Goal: Information Seeking & Learning: Check status

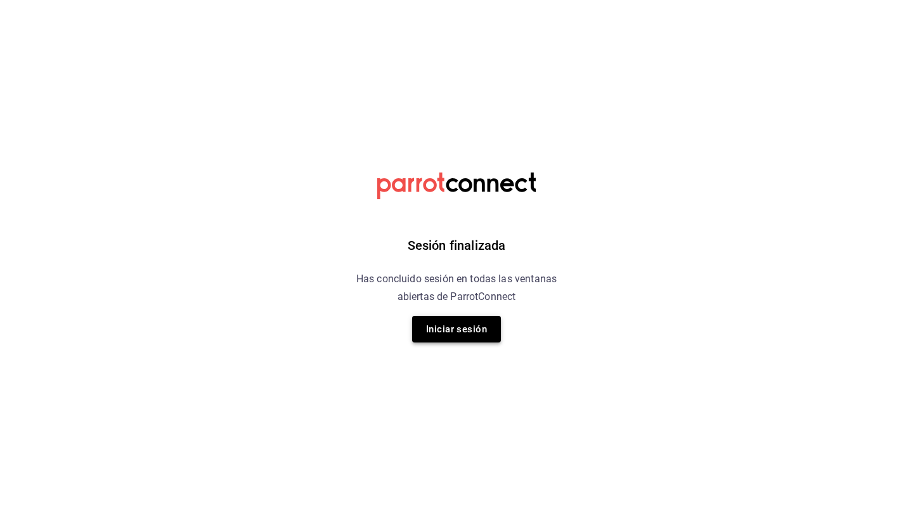
click at [458, 326] on button "Iniciar sesión" at bounding box center [456, 329] width 89 height 27
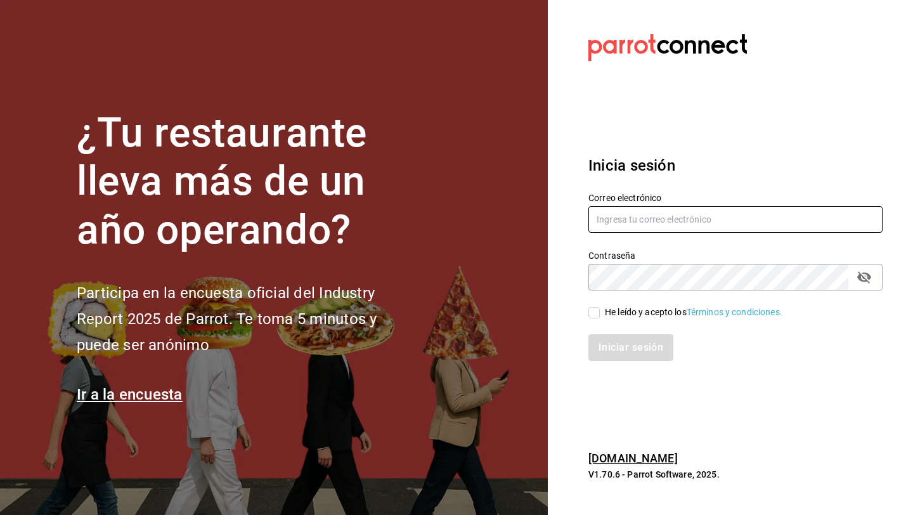
type input "[EMAIL_ADDRESS][DOMAIN_NAME]"
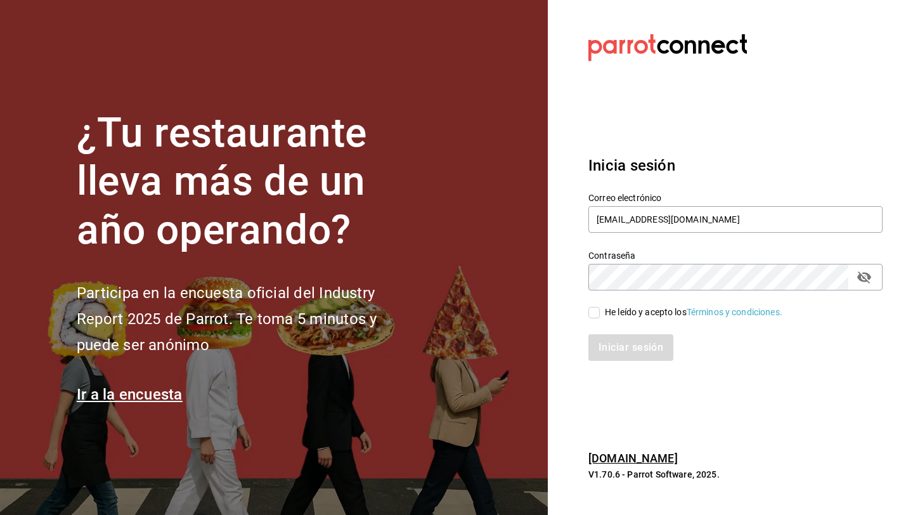
click at [594, 310] on input "He leído y acepto los Términos y condiciones." at bounding box center [593, 312] width 11 height 11
checkbox input "true"
click at [614, 356] on button "Iniciar sesión" at bounding box center [631, 347] width 86 height 27
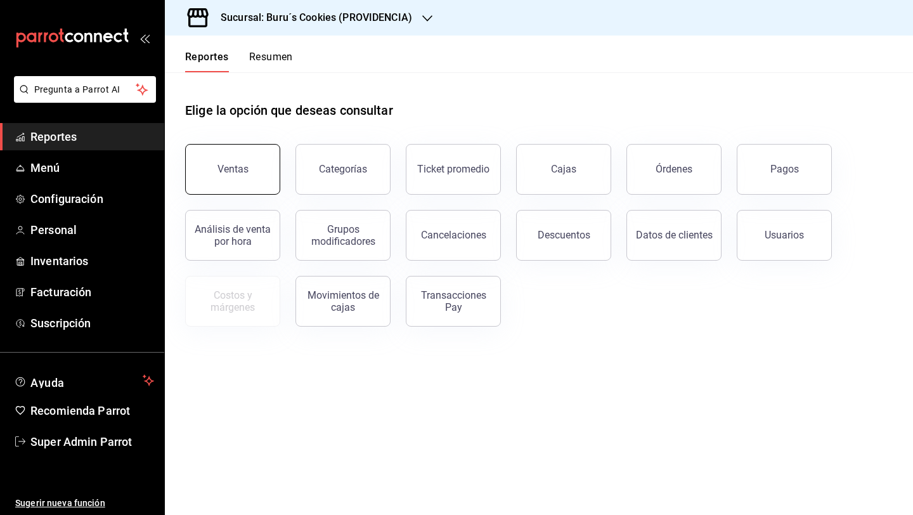
click at [232, 168] on div "Ventas" at bounding box center [232, 169] width 31 height 12
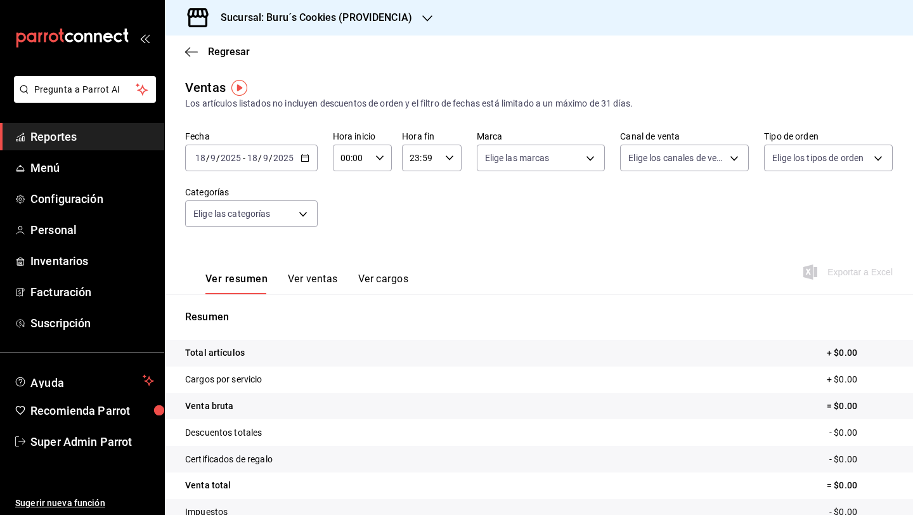
click at [304, 157] on icon "button" at bounding box center [304, 157] width 9 height 9
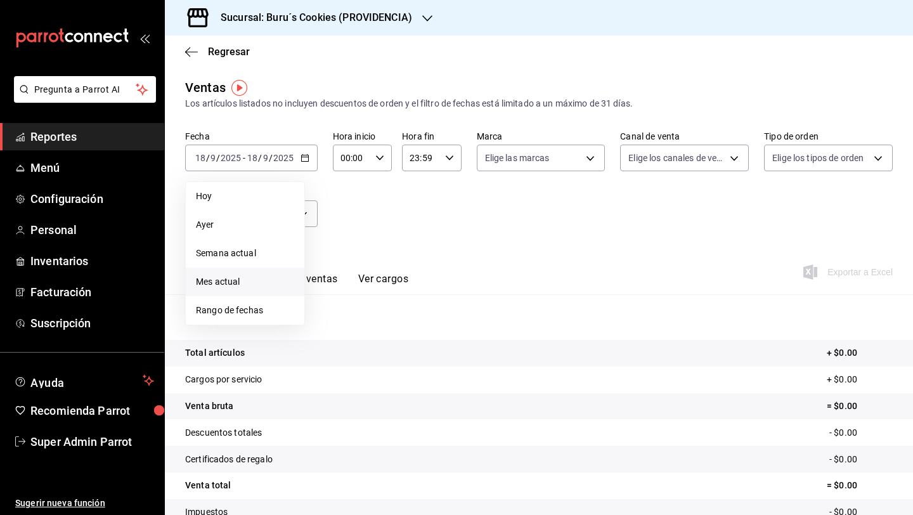
click at [253, 271] on li "Mes actual" at bounding box center [245, 281] width 119 height 29
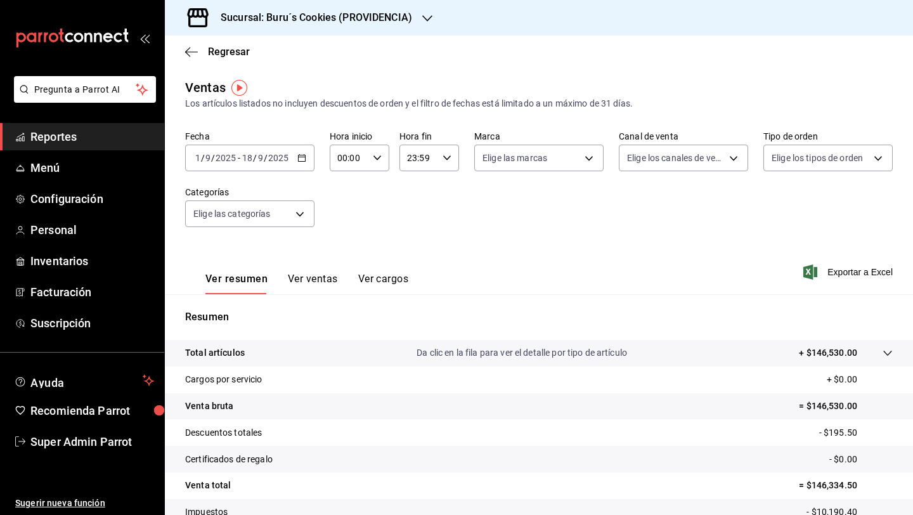
click at [304, 276] on button "Ver ventas" at bounding box center [313, 284] width 50 height 22
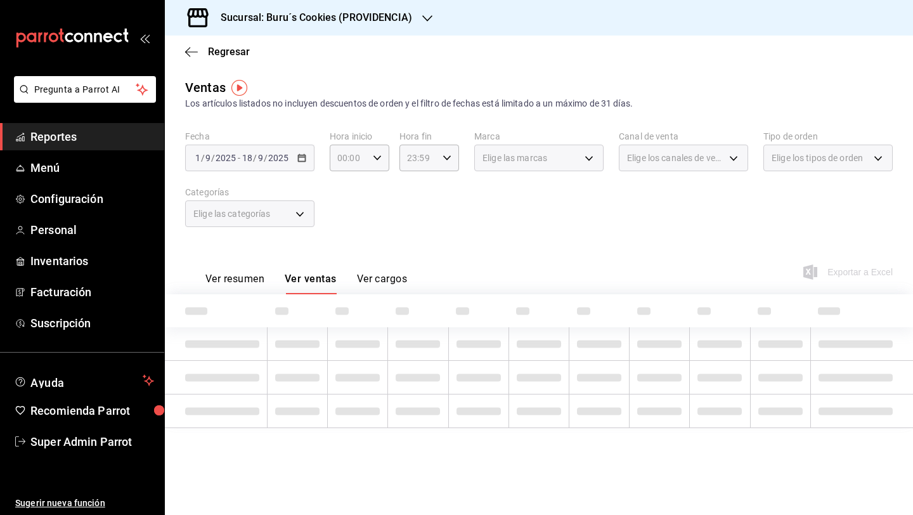
click at [238, 280] on button "Ver resumen" at bounding box center [234, 284] width 59 height 22
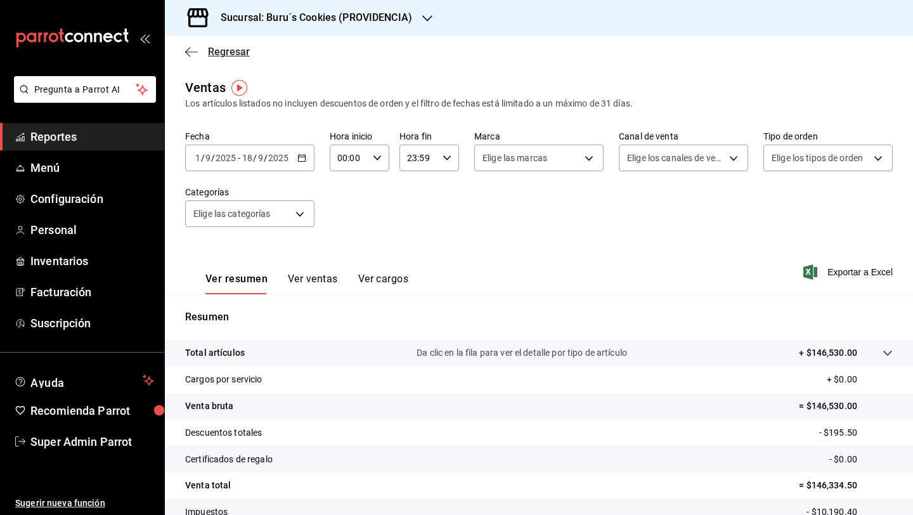
click at [192, 55] on icon "button" at bounding box center [191, 51] width 13 height 11
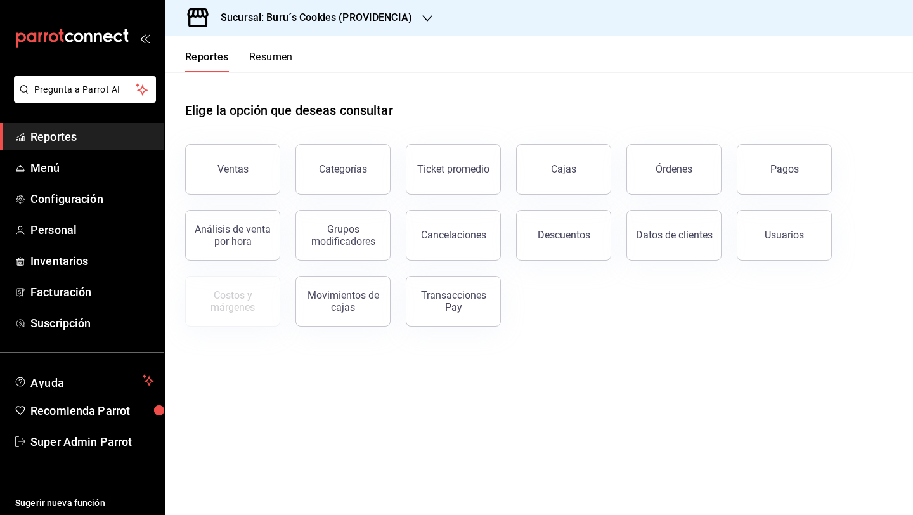
click at [632, 300] on div "Ventas Categorías Ticket promedio Cajas Órdenes Pagos Análisis de venta por hor…" at bounding box center [531, 228] width 723 height 198
click at [705, 162] on button "Órdenes" at bounding box center [673, 169] width 95 height 51
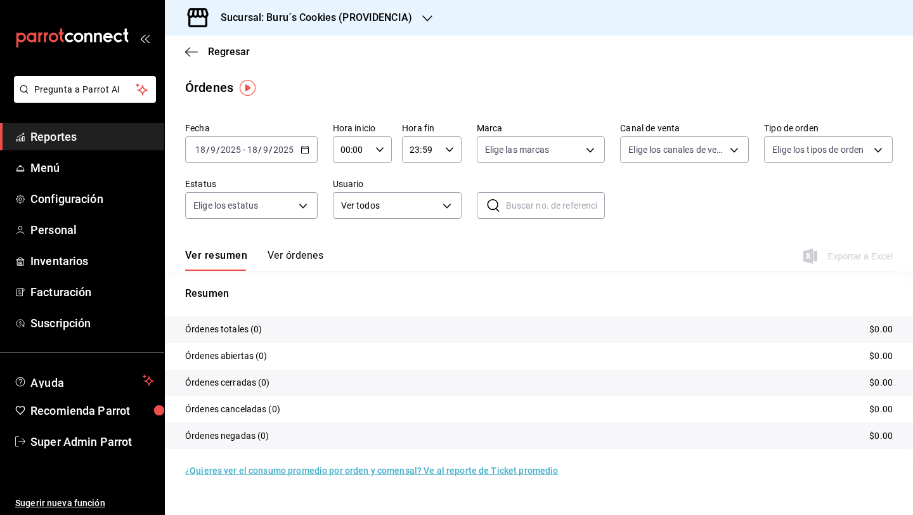
click at [305, 149] on \(Stroke\) "button" at bounding box center [304, 148] width 7 height 1
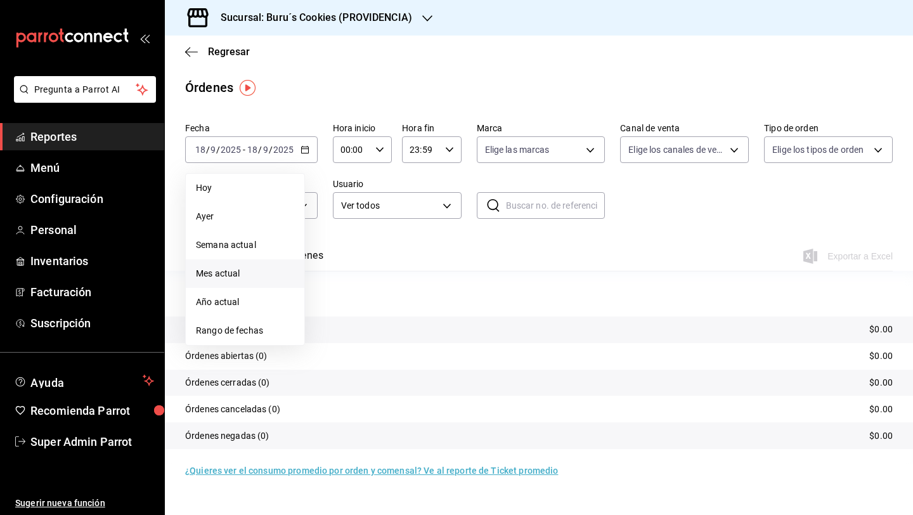
click at [222, 272] on span "Mes actual" at bounding box center [245, 273] width 98 height 13
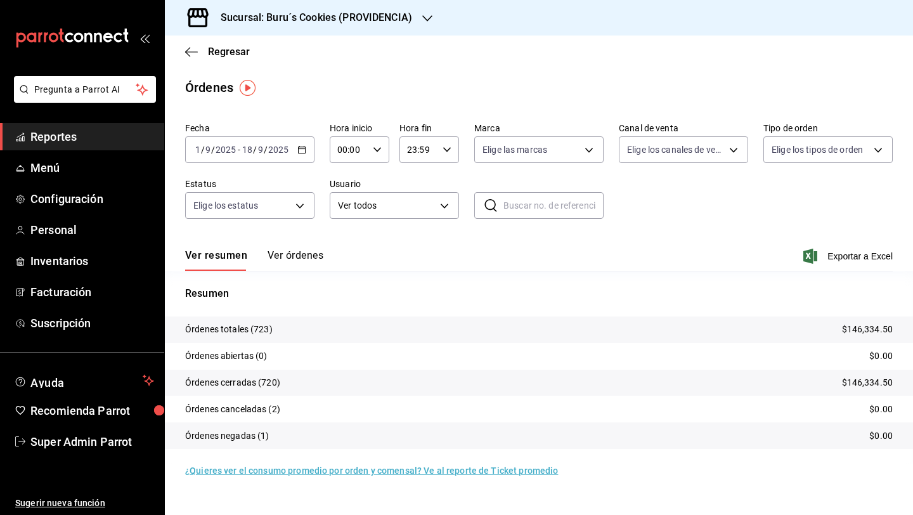
click at [657, 267] on div "Ver resumen Ver órdenes Exportar a Excel" at bounding box center [538, 252] width 707 height 37
click at [369, 250] on div "Ver resumen Ver órdenes Exportar a Excel" at bounding box center [538, 252] width 707 height 37
click at [295, 260] on button "Ver órdenes" at bounding box center [295, 260] width 56 height 22
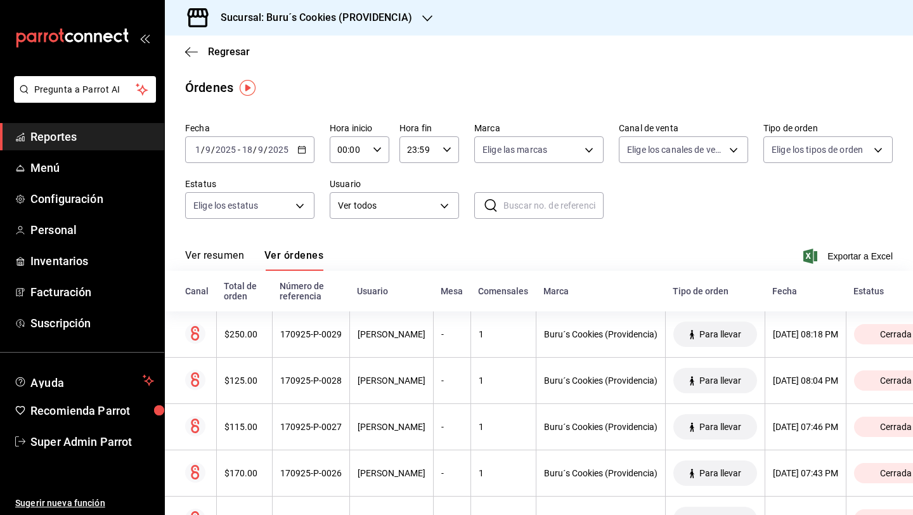
click at [211, 255] on button "Ver resumen" at bounding box center [214, 260] width 59 height 22
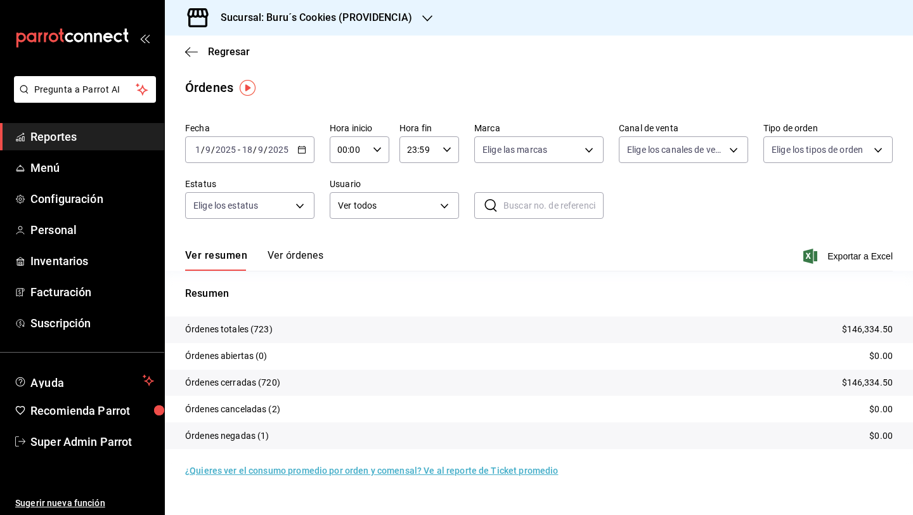
click at [304, 145] on div "2025-09-01 1 / 9 / 2025 - 2025-09-18 18 / 9 / 2025" at bounding box center [249, 149] width 129 height 27
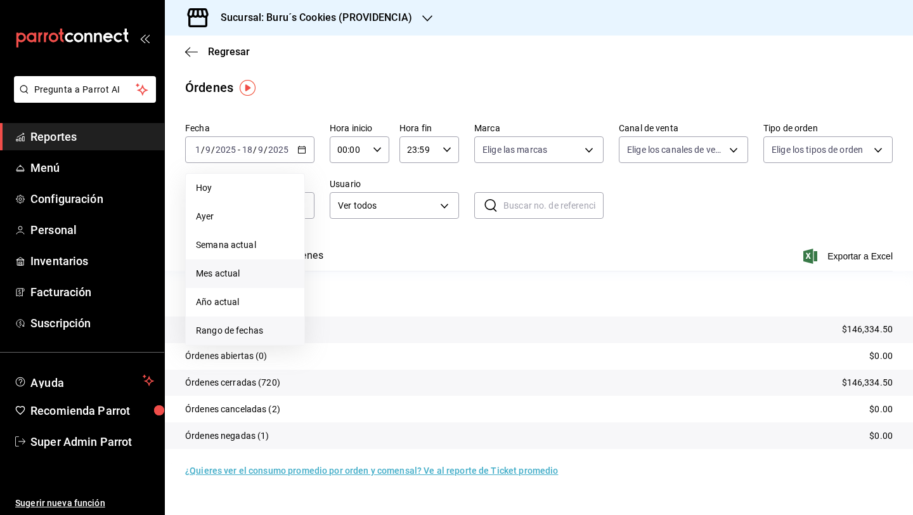
click at [278, 324] on span "Rango de fechas" at bounding box center [245, 330] width 98 height 13
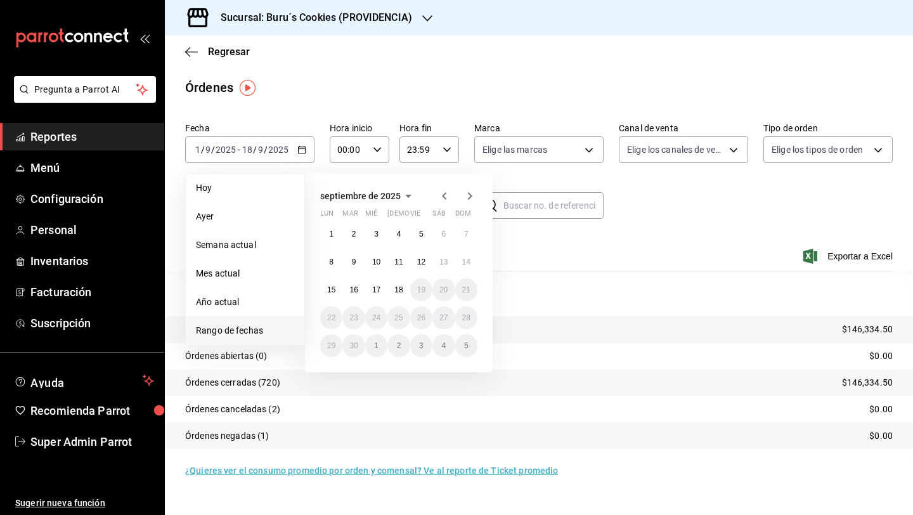
click at [440, 200] on icon "button" at bounding box center [444, 195] width 15 height 15
click at [421, 231] on abbr "1" at bounding box center [421, 233] width 4 height 9
click at [464, 344] on abbr "31" at bounding box center [466, 345] width 8 height 9
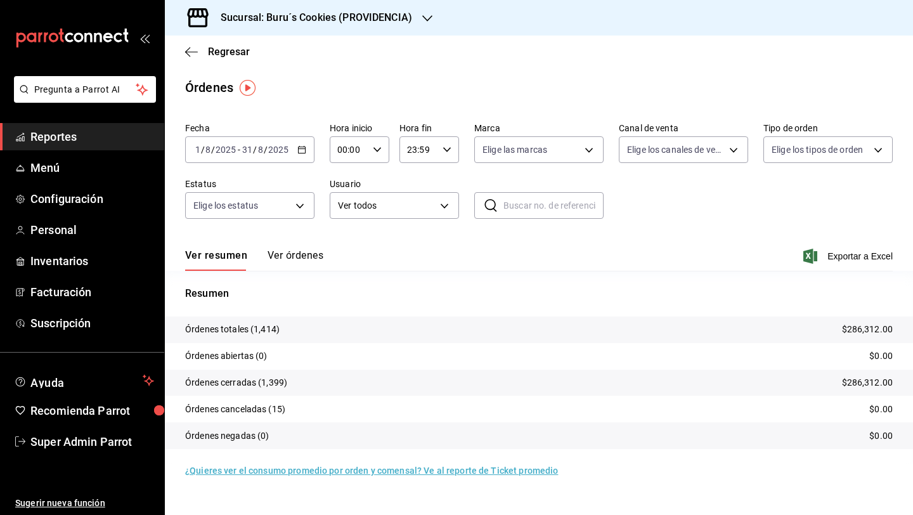
click at [577, 263] on div "Ver resumen Ver órdenes Exportar a Excel" at bounding box center [538, 252] width 707 height 37
click at [458, 103] on main "Regresar Órdenes Fecha 2025-08-01 1 / 8 / 2025 - 2025-08-31 31 / 8 / 2025 Hora …" at bounding box center [539, 274] width 748 height 479
click at [724, 157] on body "Pregunta a Parrot AI Reportes Menú Configuración Personal Inventarios Facturaci…" at bounding box center [456, 257] width 913 height 515
click at [698, 251] on li "Punto de venta" at bounding box center [683, 241] width 128 height 29
type input "PARROT"
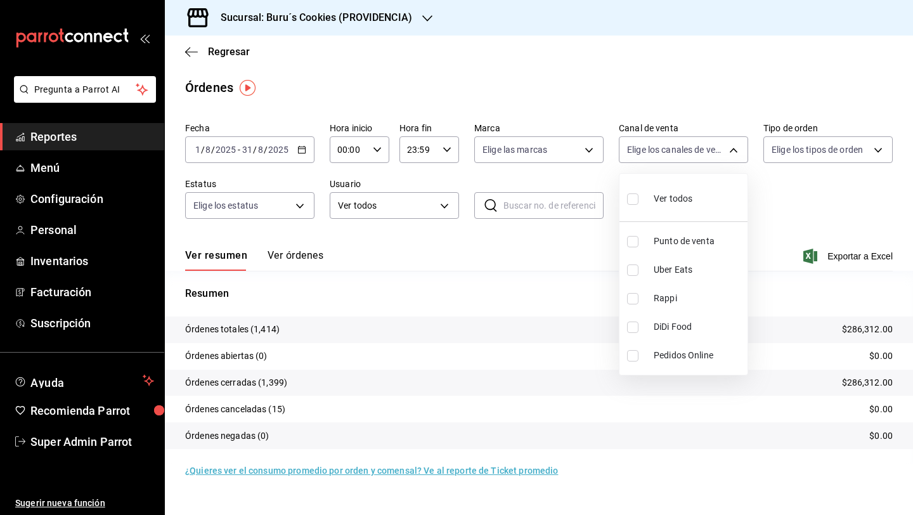
checkbox input "true"
click at [771, 176] on div at bounding box center [456, 257] width 913 height 515
click at [682, 205] on div "Fecha 2025-08-01 1 / 8 / 2025 - 2025-08-31 31 / 8 / 2025 Hora inicio 00:00 Hora…" at bounding box center [538, 175] width 707 height 117
click at [707, 150] on body "Pregunta a Parrot AI Reportes Menú Configuración Personal Inventarios Facturaci…" at bounding box center [456, 257] width 913 height 515
click at [629, 271] on input "checkbox" at bounding box center [632, 269] width 11 height 11
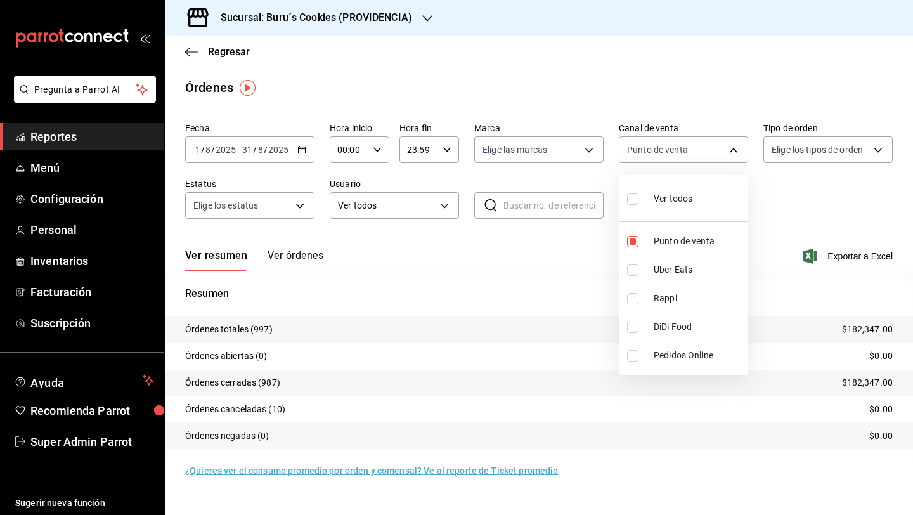
checkbox input "true"
type input "PARROT,UBER_EATS"
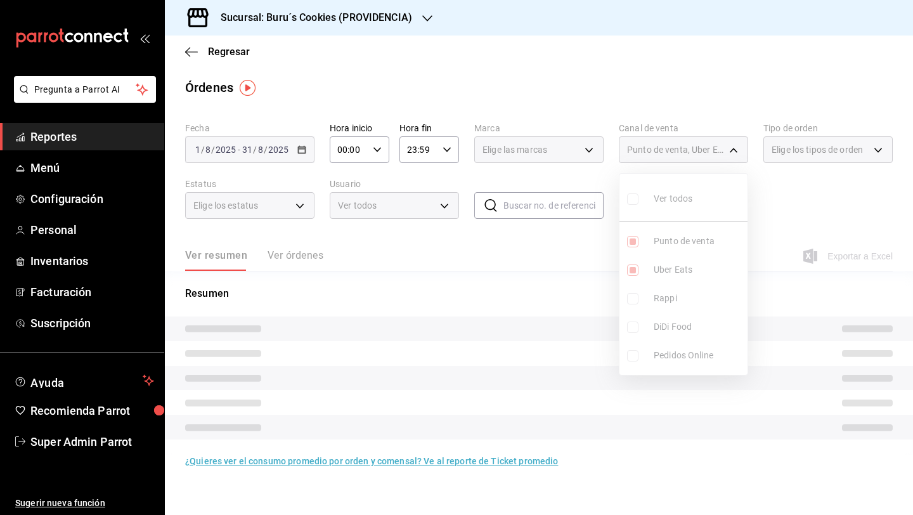
click at [633, 302] on ul "Ver todos Punto de venta Uber Eats Rappi DiDi Food Pedidos Online" at bounding box center [683, 274] width 128 height 201
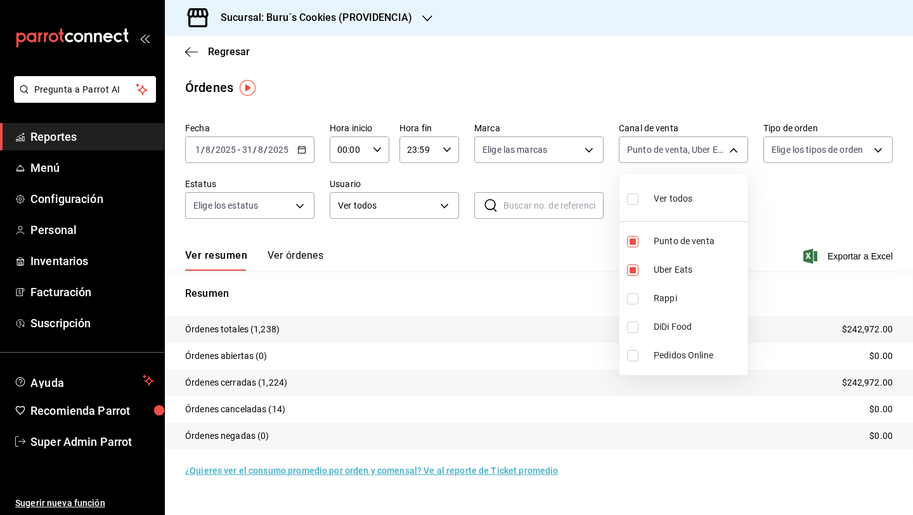
click at [633, 302] on input "checkbox" at bounding box center [632, 298] width 11 height 11
checkbox input "true"
type input "PARROT,UBER_EATS,RAPPI"
click at [633, 327] on input "checkbox" at bounding box center [632, 326] width 11 height 11
checkbox input "true"
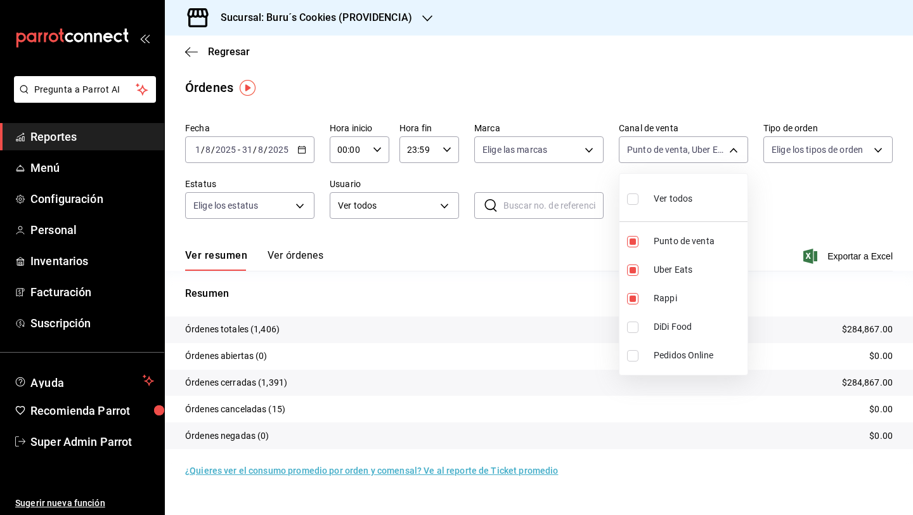
type input "PARROT,UBER_EATS,RAPPI,DIDI_FOOD"
click at [635, 240] on input "checkbox" at bounding box center [632, 241] width 11 height 11
checkbox input "false"
type input "UBER_EATS,RAPPI,DIDI_FOOD"
click at [800, 209] on div at bounding box center [456, 257] width 913 height 515
